Goal: Task Accomplishment & Management: Complete application form

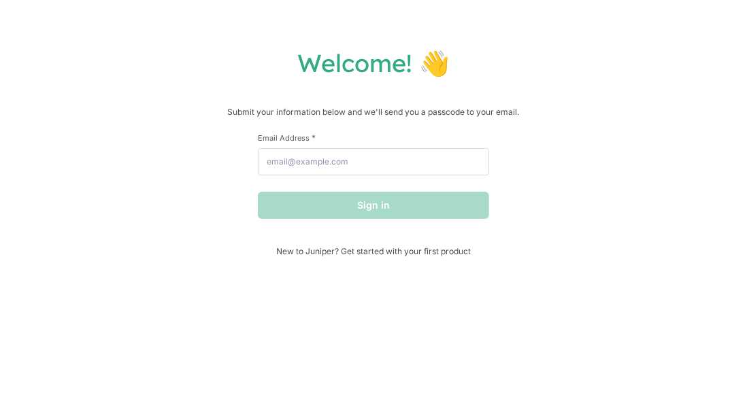
click at [654, 5] on div "Welcome! 👋 Submit your information below and we'll send you a passcode to your …" at bounding box center [373, 199] width 747 height 399
click at [653, 5] on div "Welcome! 👋 Submit your information below and we'll send you a passcode to your …" at bounding box center [373, 199] width 747 height 399
click at [654, 1] on div "Welcome! 👋 Submit your information below and we'll send you a passcode to your …" at bounding box center [373, 199] width 747 height 399
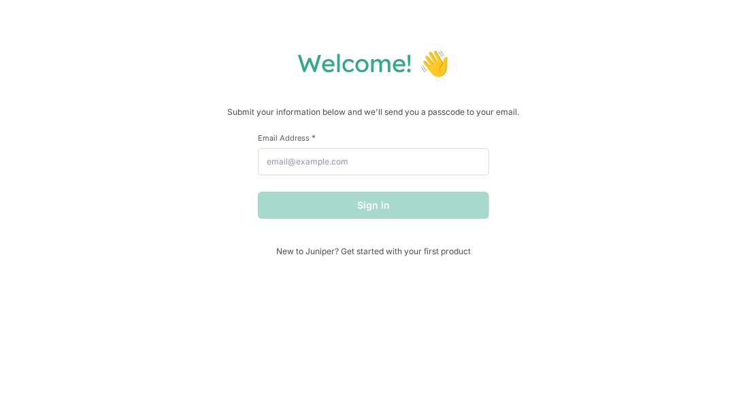
click at [652, 1] on div "Welcome! 👋 Submit your information below and we'll send you a passcode to your …" at bounding box center [373, 199] width 747 height 399
click at [654, 3] on div "Welcome! 👋 Submit your information below and we'll send you a passcode to your …" at bounding box center [373, 199] width 747 height 399
click at [652, 3] on div "Welcome! 👋 Submit your information below and we'll send you a passcode to your …" at bounding box center [373, 199] width 747 height 399
click at [649, 1] on div "Welcome! 👋 Submit your information below and we'll send you a passcode to your …" at bounding box center [373, 199] width 747 height 399
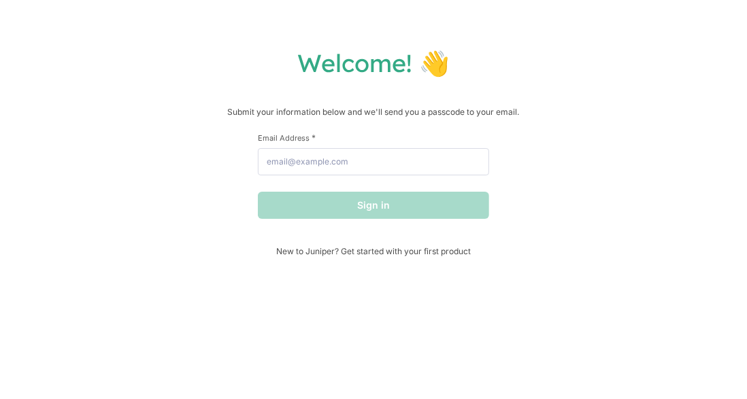
click at [649, 1] on div "Welcome! 👋 Submit your information below and we'll send you a passcode to your …" at bounding box center [373, 199] width 747 height 399
click at [652, 4] on div "Welcome! 👋 Submit your information below and we'll send you a passcode to your …" at bounding box center [373, 199] width 747 height 399
click at [527, 31] on div "Welcome! 👋 Submit your information below and we'll send you a passcode to your …" at bounding box center [373, 199] width 747 height 399
click at [528, 29] on div "Welcome! 👋 Submit your information below and we'll send you a passcode to your …" at bounding box center [373, 199] width 747 height 399
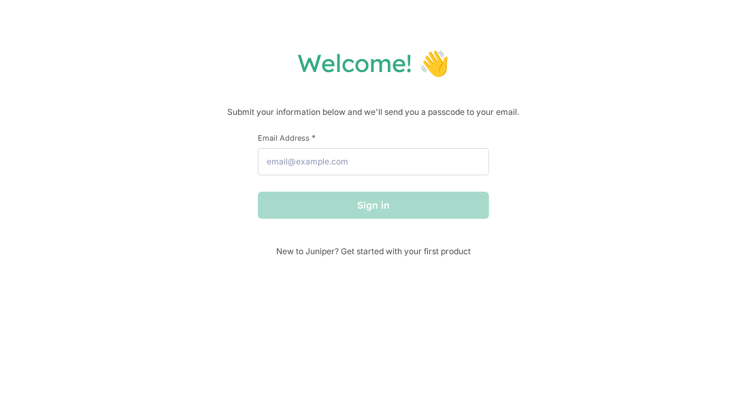
click at [528, 29] on div "Welcome! 👋 Submit your information below and we'll send you a passcode to your …" at bounding box center [373, 199] width 747 height 399
click at [526, 38] on div "Welcome! 👋 Submit your information below and we'll send you a passcode to your …" at bounding box center [373, 199] width 747 height 399
click at [640, 1] on div "Welcome! 👋 Submit your information below and we'll send you a passcode to your …" at bounding box center [373, 199] width 747 height 399
click at [522, 31] on div "Welcome! 👋 Submit your information below and we'll send you a passcode to your …" at bounding box center [373, 199] width 747 height 399
click at [608, 62] on h1 "Welcome! 👋" at bounding box center [374, 63] width 720 height 31
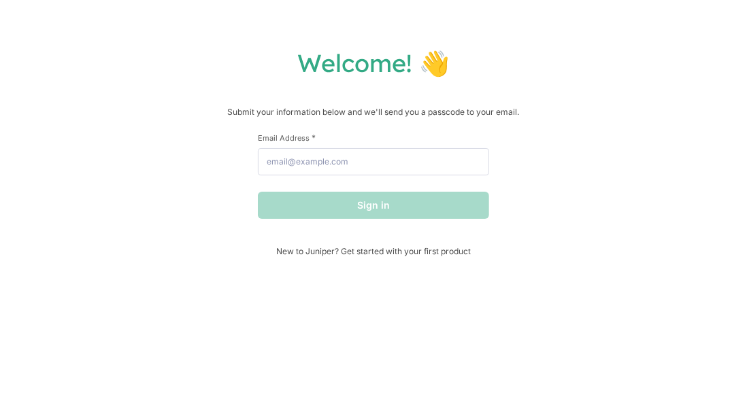
click at [622, 11] on div "Welcome! 👋 Submit your information below and we'll send you a passcode to your …" at bounding box center [373, 199] width 747 height 399
click at [631, 31] on div "Welcome! 👋 Submit your information below and we'll send you a passcode to your …" at bounding box center [373, 199] width 747 height 399
click at [636, 50] on h1 "Welcome! 👋" at bounding box center [374, 63] width 720 height 31
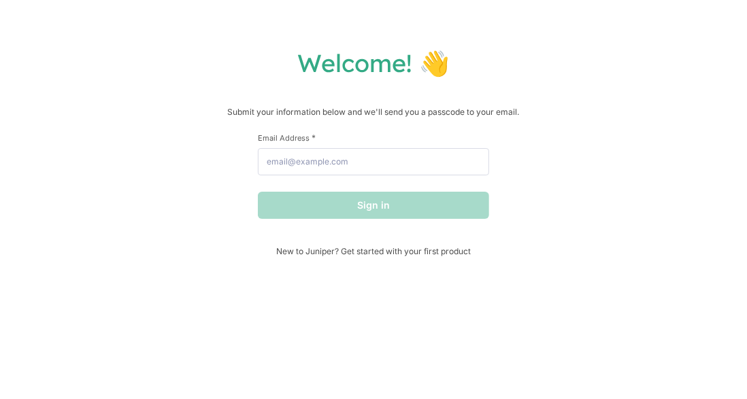
click at [474, 110] on p "Submit your information below and we'll send you a passcode to your email." at bounding box center [374, 112] width 720 height 14
click at [469, 103] on div "Welcome! 👋 Submit your information below and we'll send you a passcode to your …" at bounding box center [374, 152] width 720 height 209
click at [431, 39] on div "Welcome! 👋 Submit your information below and we'll send you a passcode to your …" at bounding box center [373, 199] width 747 height 399
click at [471, 13] on div "Welcome! 👋 Submit your information below and we'll send you a passcode to your …" at bounding box center [373, 199] width 747 height 399
click at [485, 5] on div "Welcome! 👋 Submit your information below and we'll send you a passcode to your …" at bounding box center [373, 199] width 747 height 399
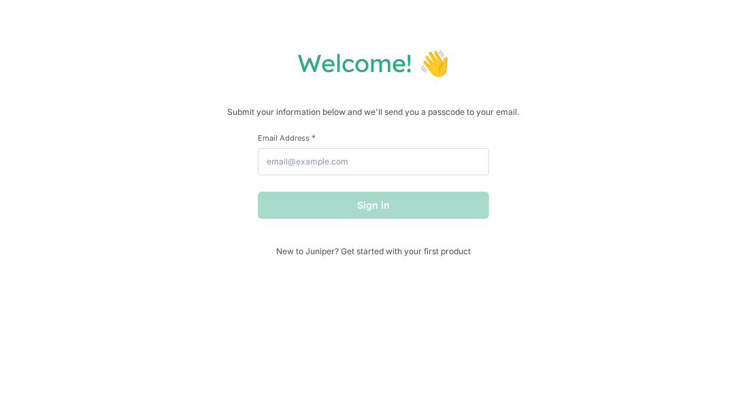
click at [483, 7] on div "Welcome! 👋 Submit your information below and we'll send you a passcode to your …" at bounding box center [373, 199] width 747 height 399
